Goal: Navigation & Orientation: Understand site structure

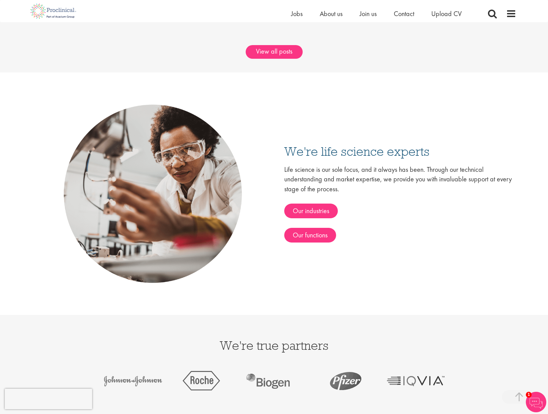
scroll to position [1161, 0]
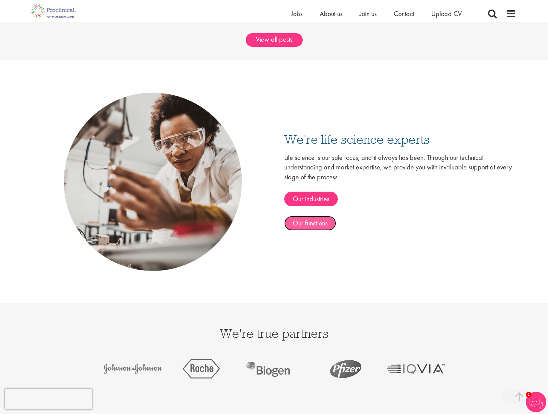
click at [301, 217] on link "Our functions" at bounding box center [310, 223] width 52 height 15
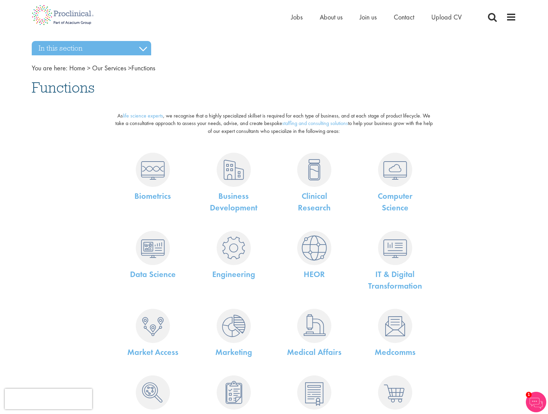
click at [230, 58] on div "In this section Industries Functions Recruitment Solutions Managed Services Sub…" at bounding box center [274, 388] width 495 height 681
click at [64, 22] on img at bounding box center [63, 15] width 72 height 30
